Goal: Find specific page/section: Find specific page/section

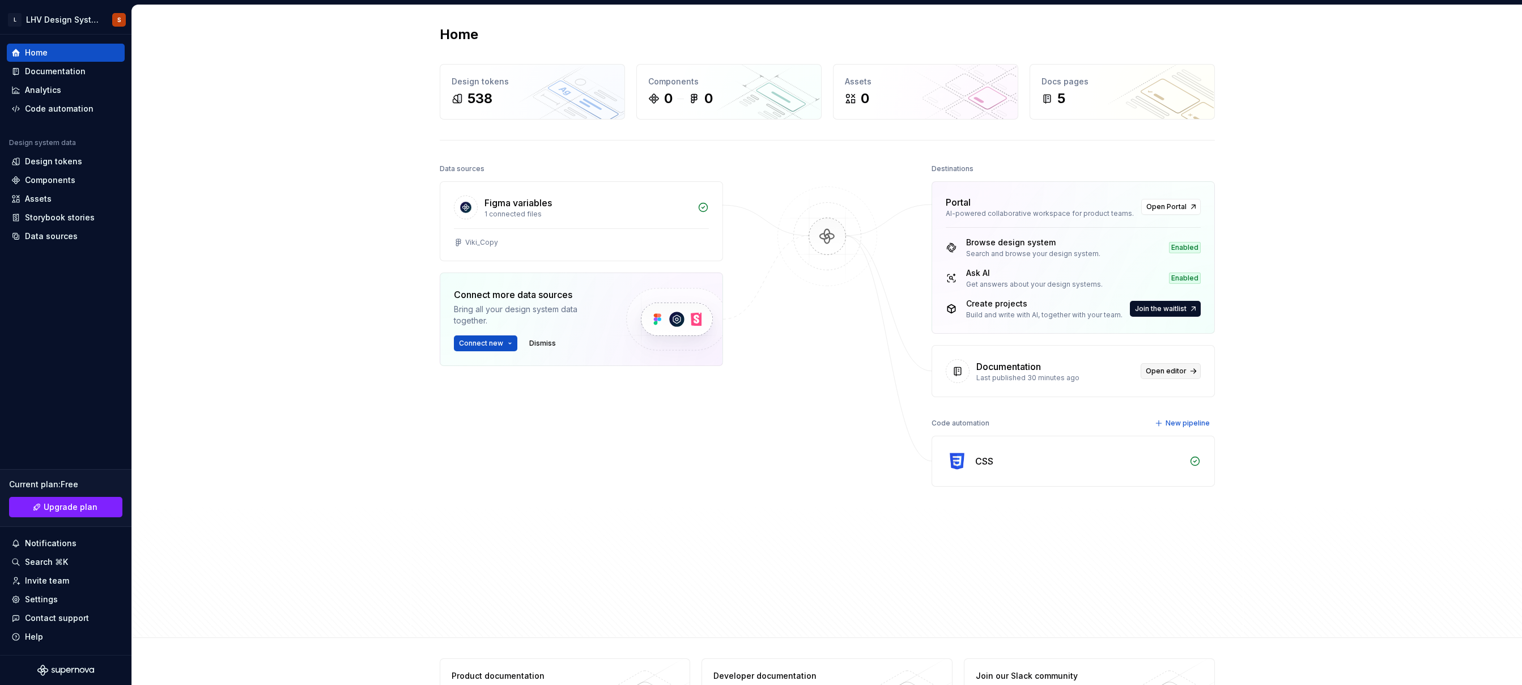
click at [1159, 374] on span "Open editor" at bounding box center [1166, 371] width 41 height 9
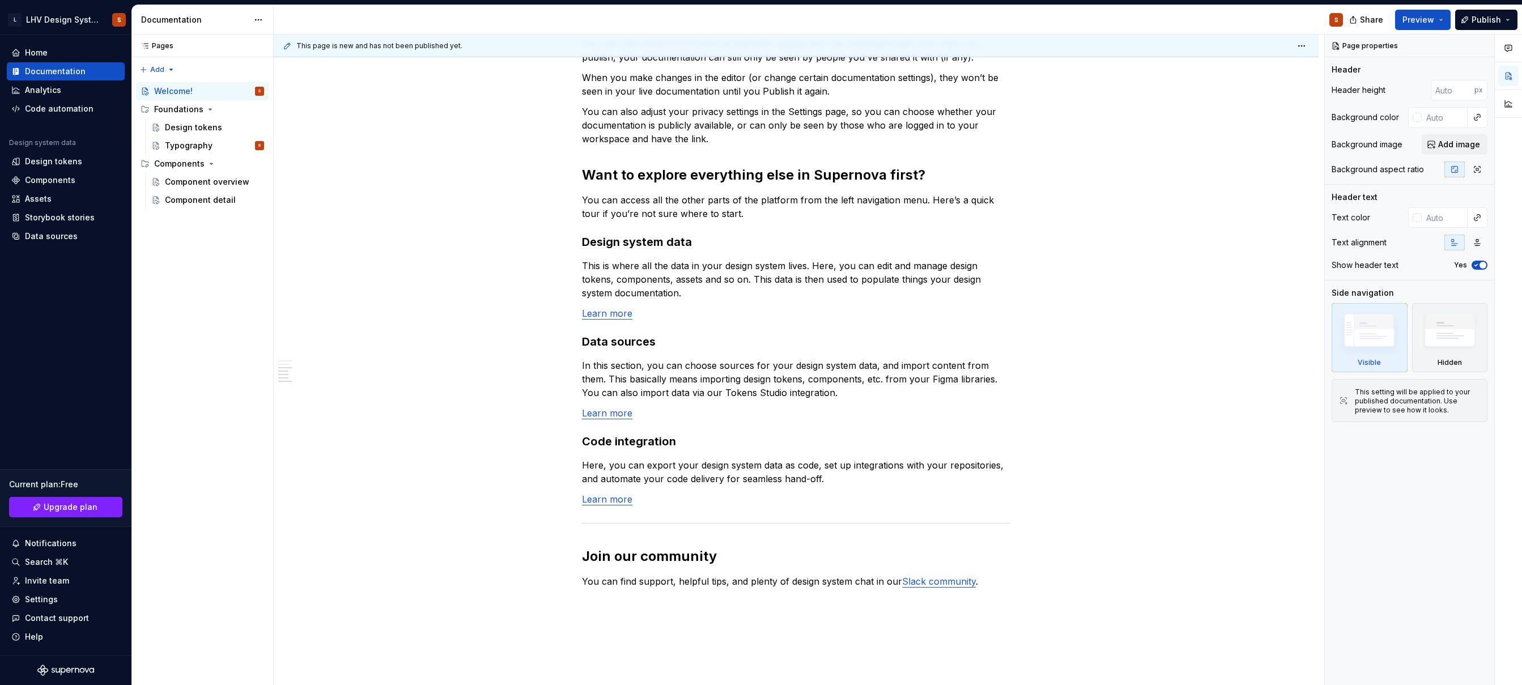
scroll to position [690, 0]
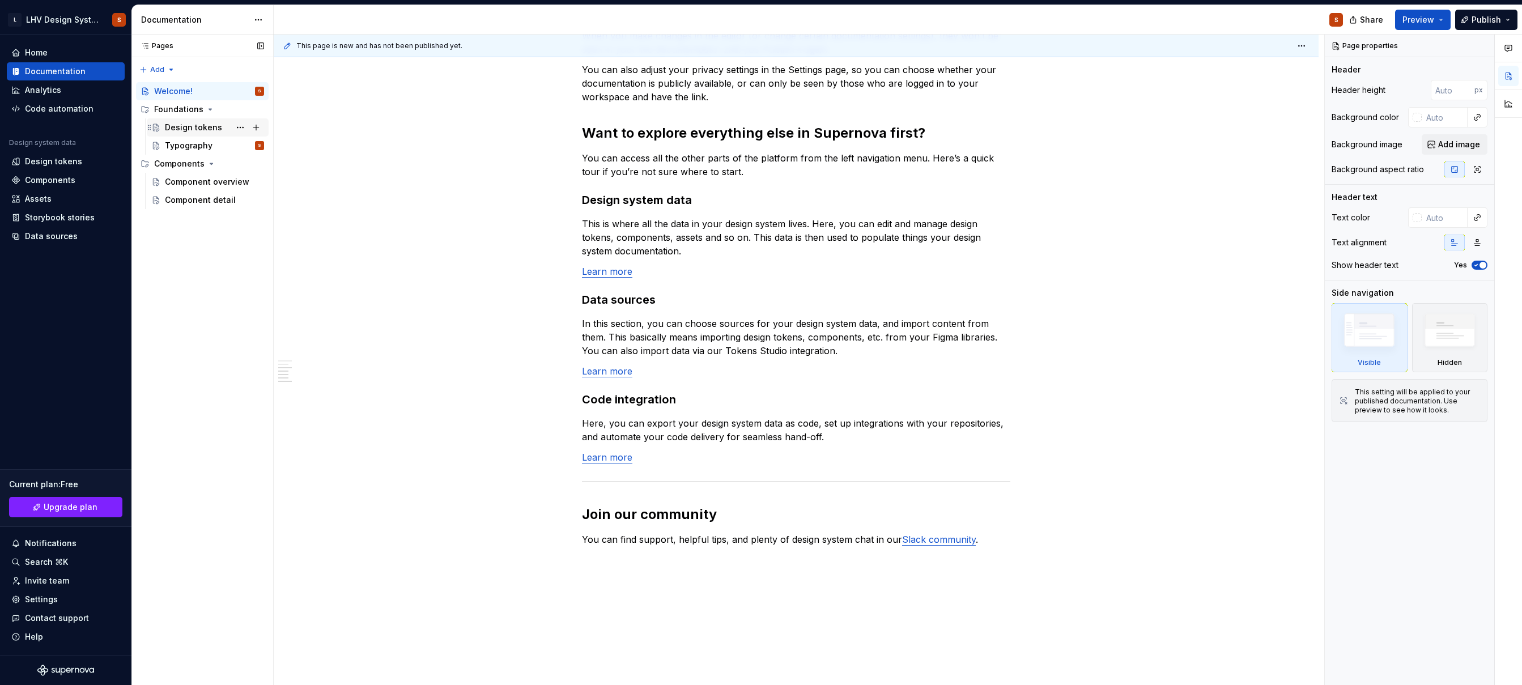
click at [176, 126] on div "Design tokens" at bounding box center [193, 127] width 57 height 11
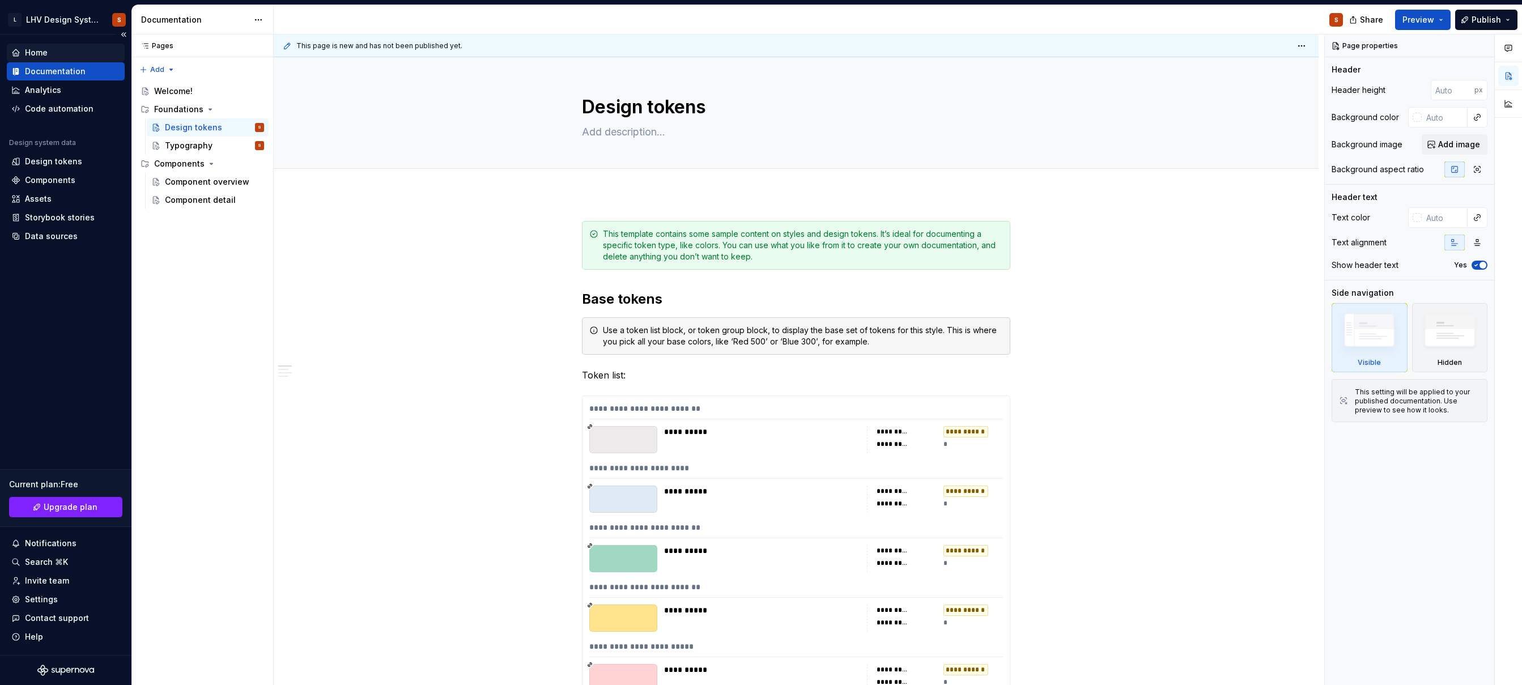
type textarea "*"
click at [55, 54] on div "Home" at bounding box center [65, 52] width 109 height 11
